Goal: Task Accomplishment & Management: Manage account settings

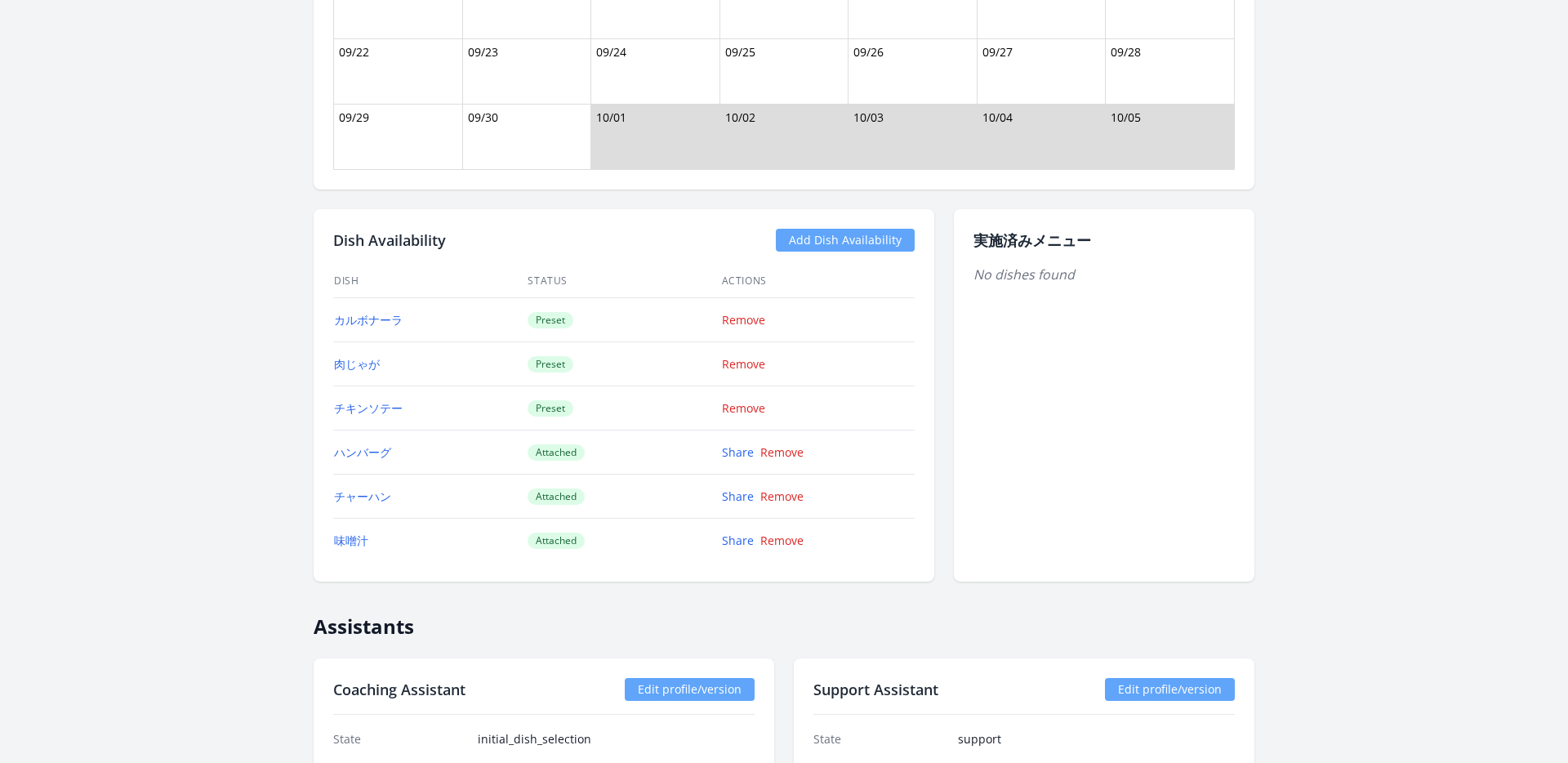
scroll to position [2133, 0]
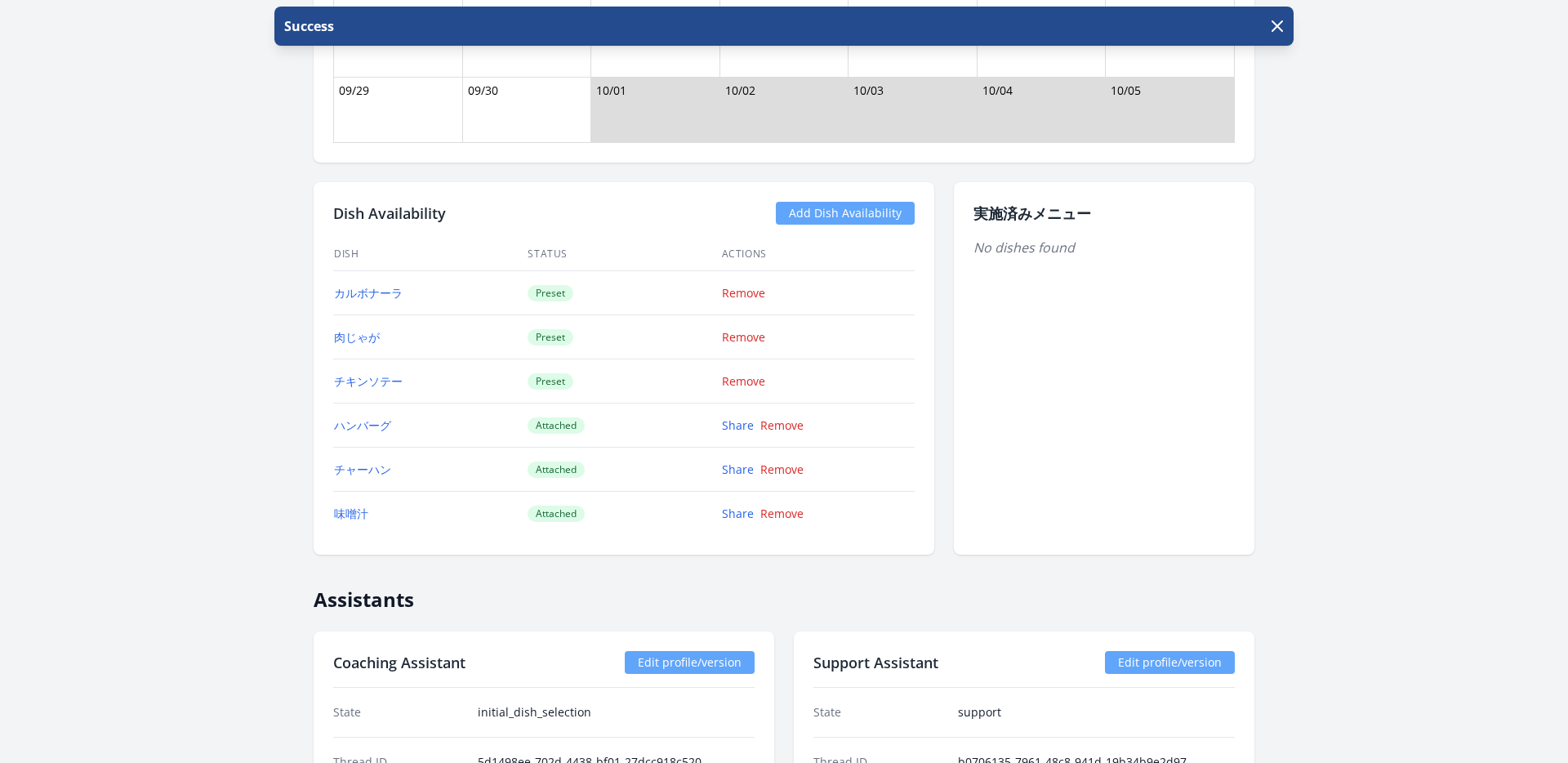
scroll to position [1916, 0]
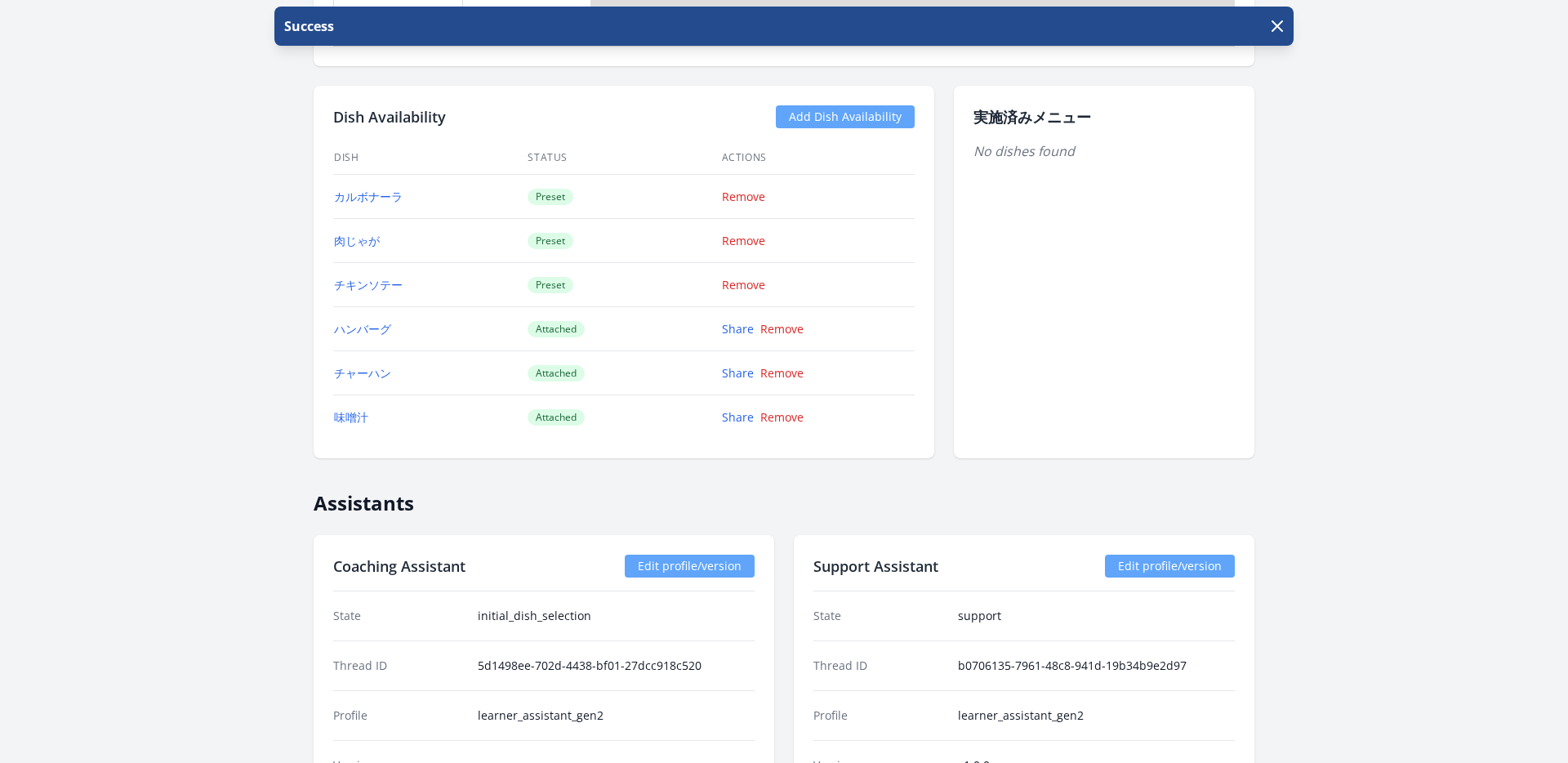
scroll to position [2023, 0]
